Goal: Use online tool/utility: Utilize a website feature to perform a specific function

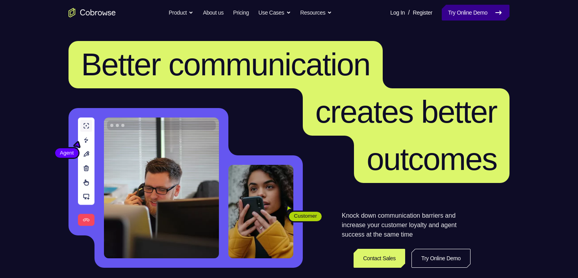
click at [353, 11] on link "Try Online Demo" at bounding box center [476, 13] width 68 height 16
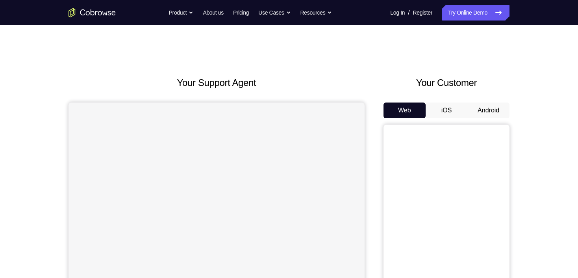
click at [488, 109] on button "Android" at bounding box center [489, 110] width 42 height 16
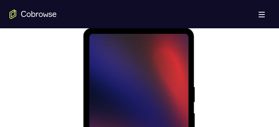
scroll to position [455, 0]
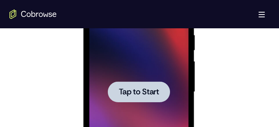
click at [141, 90] on span "Tap to Start" at bounding box center [139, 92] width 40 height 8
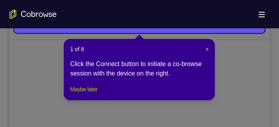
click at [82, 94] on button "Maybe later" at bounding box center [83, 89] width 27 height 9
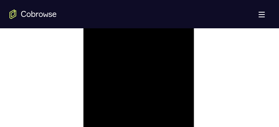
scroll to position [565, 0]
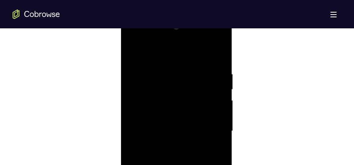
scroll to position [407, 0]
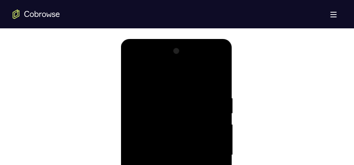
click at [167, 79] on div at bounding box center [175, 155] width 99 height 221
click at [207, 150] on div at bounding box center [175, 155] width 99 height 221
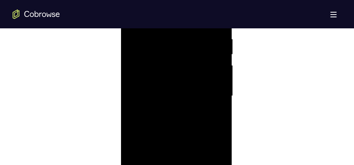
click at [167, 112] on div at bounding box center [175, 96] width 99 height 221
click at [165, 112] on div at bounding box center [175, 96] width 99 height 221
click at [168, 90] on div at bounding box center [175, 96] width 99 height 221
click at [156, 60] on div at bounding box center [175, 96] width 99 height 221
click at [175, 95] on div at bounding box center [175, 96] width 99 height 221
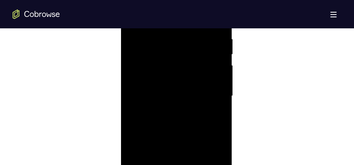
click at [201, 121] on div at bounding box center [175, 96] width 99 height 221
click at [218, 30] on div at bounding box center [175, 96] width 99 height 221
drag, startPoint x: 169, startPoint y: 22, endPoint x: 170, endPoint y: 17, distance: 5.4
click at [170, 17] on div at bounding box center [175, 116] width 99 height 221
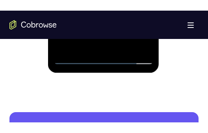
scroll to position [604, 0]
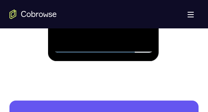
click at [151, 112] on html "Open main menu Go back Powerful, Flexible and Trustworthy. Avoid all extra fric…" at bounding box center [104, 26] width 208 height 1261
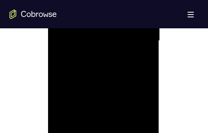
scroll to position [585, 0]
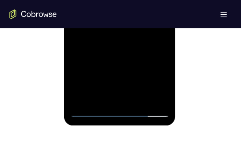
scroll to position [495, 0]
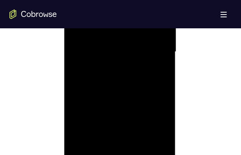
click at [132, 92] on div at bounding box center [119, 52] width 99 height 221
click at [135, 91] on div at bounding box center [119, 97] width 99 height 221
click at [73, 65] on div at bounding box center [119, 142] width 99 height 221
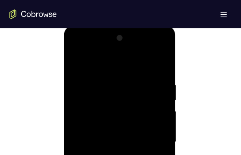
click at [76, 65] on div at bounding box center [119, 142] width 99 height 221
click at [77, 64] on div at bounding box center [119, 142] width 99 height 221
click at [117, 76] on div at bounding box center [119, 142] width 99 height 221
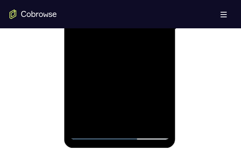
click at [159, 119] on div at bounding box center [119, 29] width 99 height 221
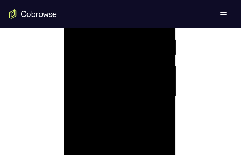
scroll to position [472, 0]
click at [160, 87] on div at bounding box center [119, 75] width 99 height 221
